Goal: Transaction & Acquisition: Purchase product/service

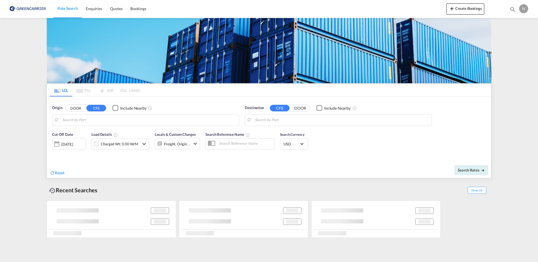
type input "[GEOGRAPHIC_DATA] ([GEOGRAPHIC_DATA]), [GEOGRAPHIC_DATA]"
type input "[GEOGRAPHIC_DATA], [GEOGRAPHIC_DATA]"
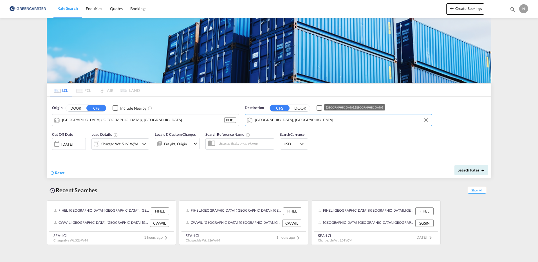
click at [290, 120] on input "[GEOGRAPHIC_DATA], [GEOGRAPHIC_DATA]" at bounding box center [342, 120] width 174 height 8
click at [425, 121] on md-icon "Clear Input" at bounding box center [426, 120] width 6 height 6
click at [373, 123] on input "Search by Port" at bounding box center [342, 120] width 174 height 8
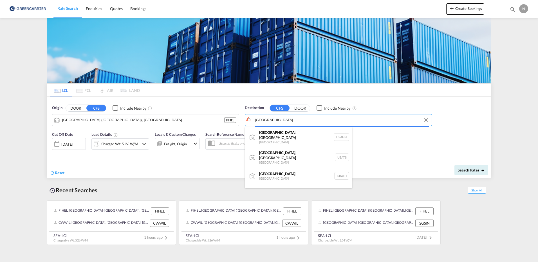
click at [327, 120] on body "Rate Search Enquiries Quotes Bookings Rate Search Enquiries" at bounding box center [269, 131] width 538 height 262
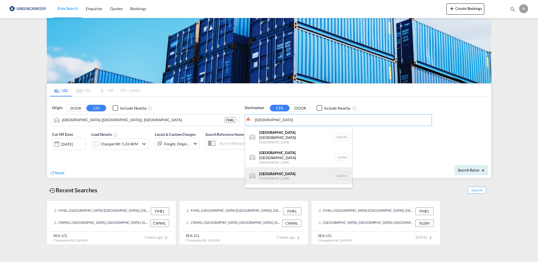
click at [287, 167] on div "[GEOGRAPHIC_DATA] [GEOGRAPHIC_DATA] GRATH" at bounding box center [298, 175] width 107 height 17
type input "[GEOGRAPHIC_DATA], GRATH"
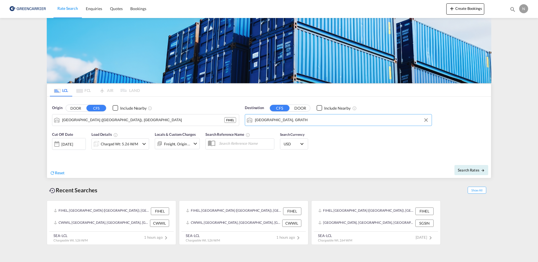
click at [364, 146] on div "Cut Off Date [DATE] [DATE] Load Details Charged Wt: 5.26 W/M Locals & Custom Ch…" at bounding box center [269, 144] width 444 height 30
click at [477, 167] on button "Search Rates" at bounding box center [471, 170] width 34 height 10
type input "FIHEL to GRATH / [DATE]"
